Goal: Register for event/course

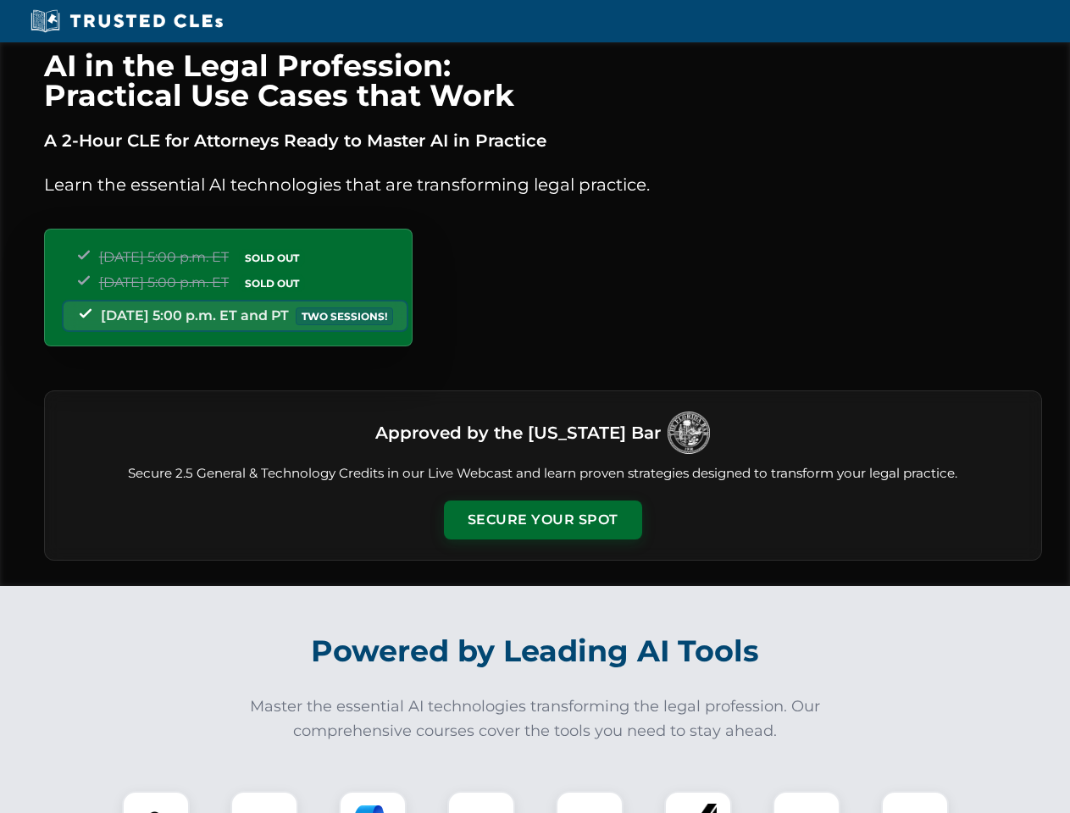
click at [542, 520] on button "Secure Your Spot" at bounding box center [543, 520] width 198 height 39
click at [156, 802] on img at bounding box center [155, 825] width 49 height 49
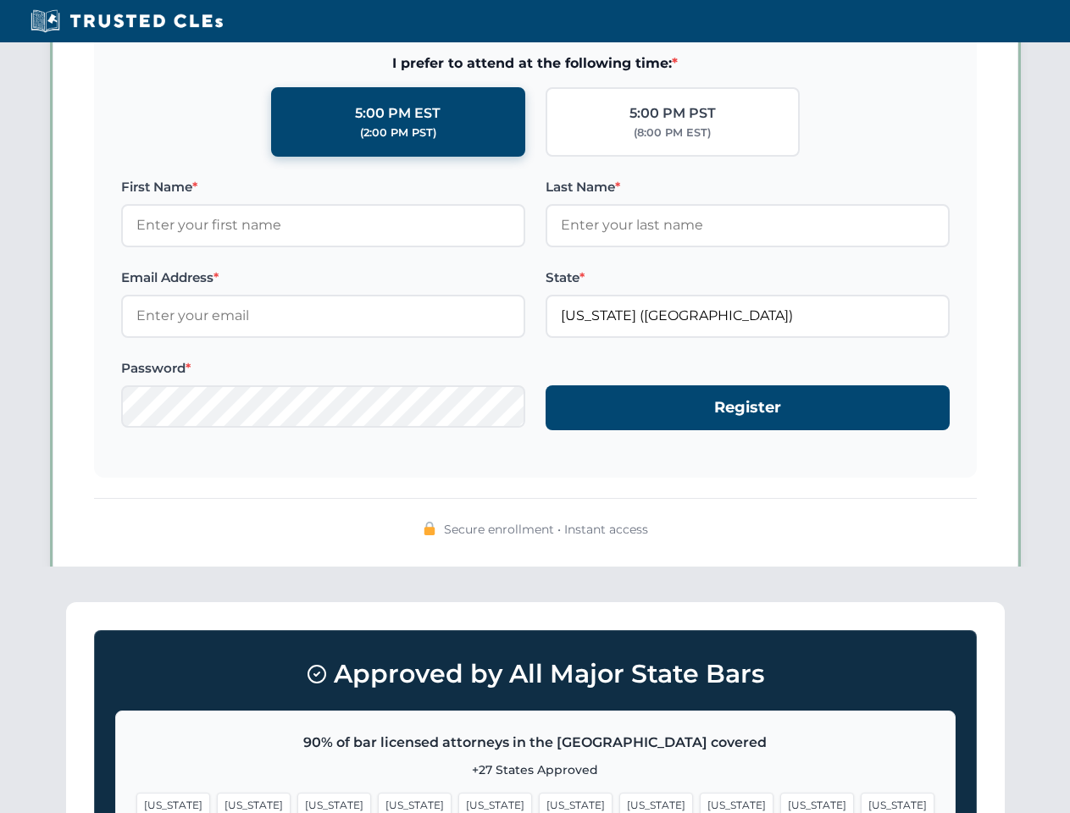
click at [619, 802] on span "[US_STATE]" at bounding box center [656, 805] width 74 height 25
click at [780, 802] on span "[US_STATE]" at bounding box center [817, 805] width 74 height 25
